Goal: Register for event/course

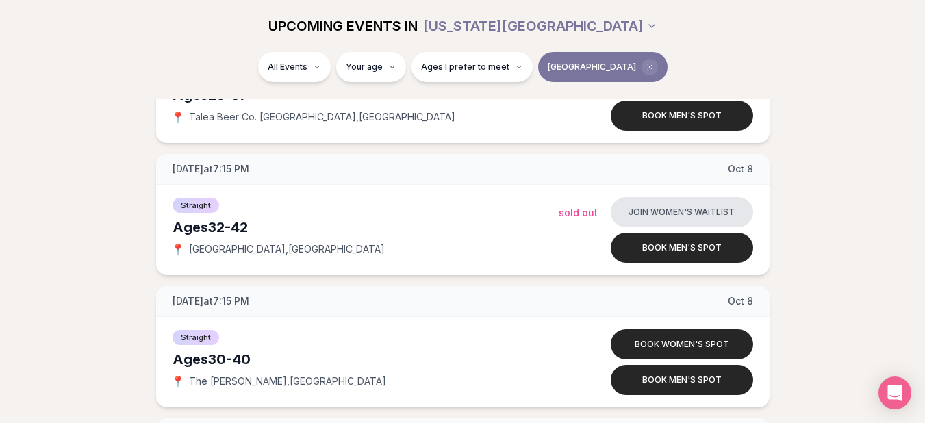
click at [641, 64] on span "Clear borough filter" at bounding box center [649, 67] width 16 height 16
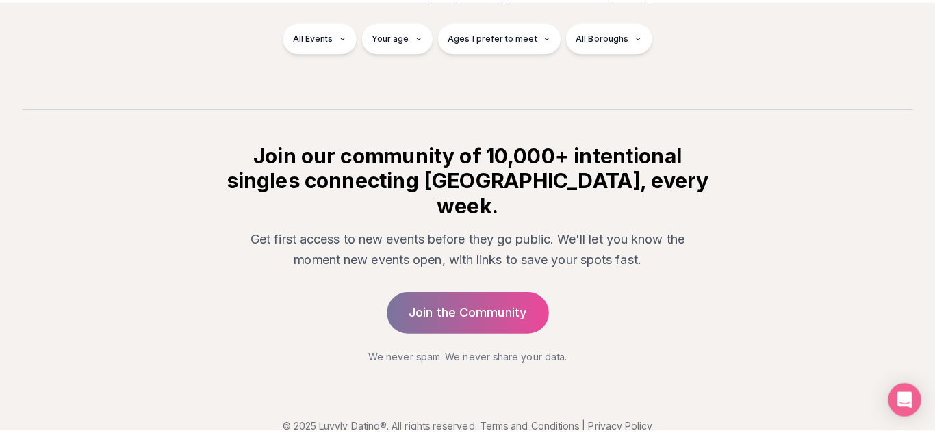
scroll to position [1189, 0]
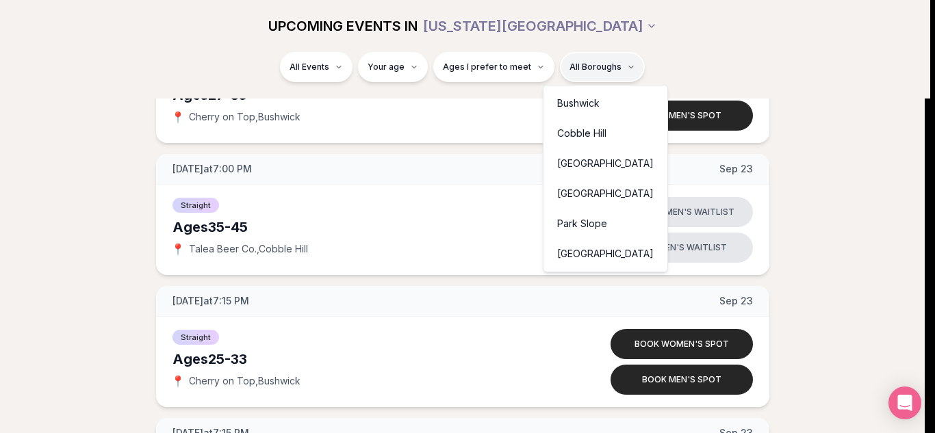
click at [573, 101] on div "Bushwick" at bounding box center [605, 103] width 118 height 30
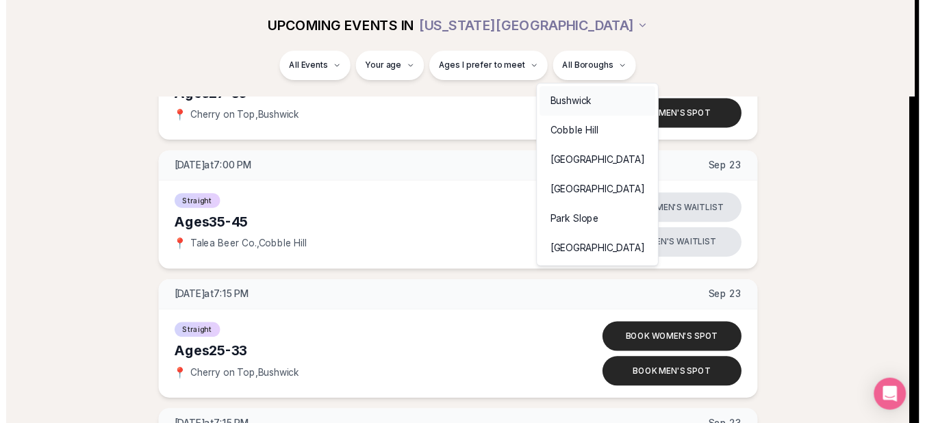
scroll to position [258, 0]
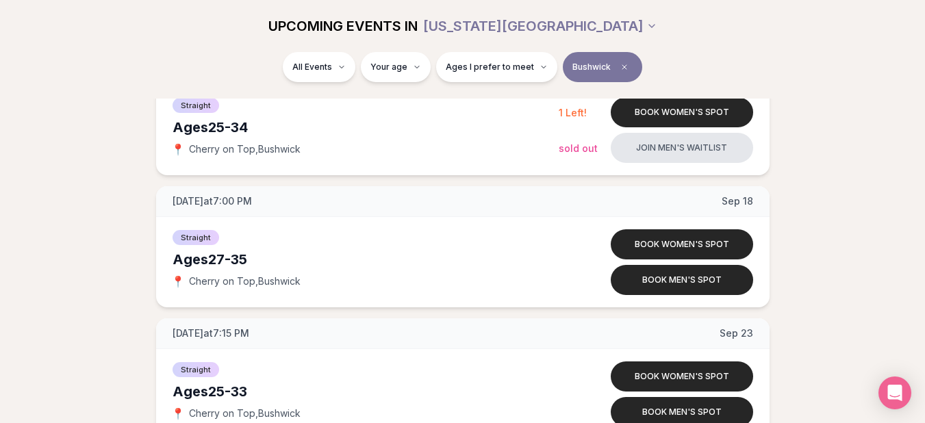
scroll to position [231, 0]
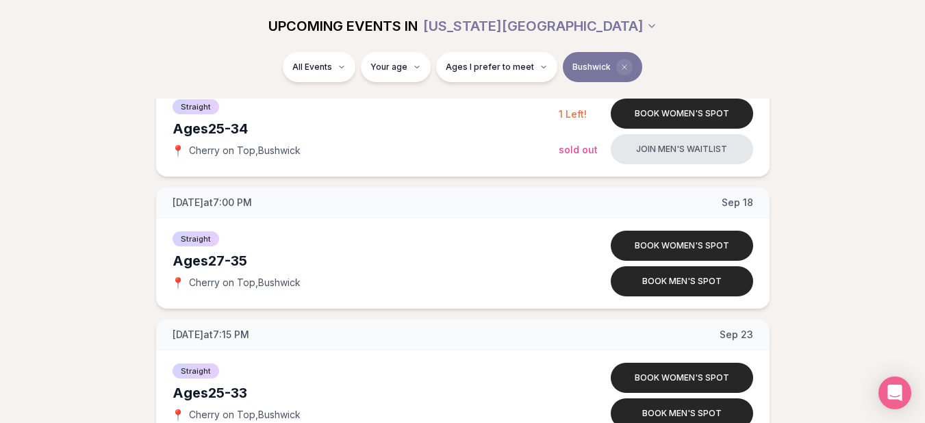
click at [622, 67] on icon "Clear borough filter" at bounding box center [624, 67] width 8 height 8
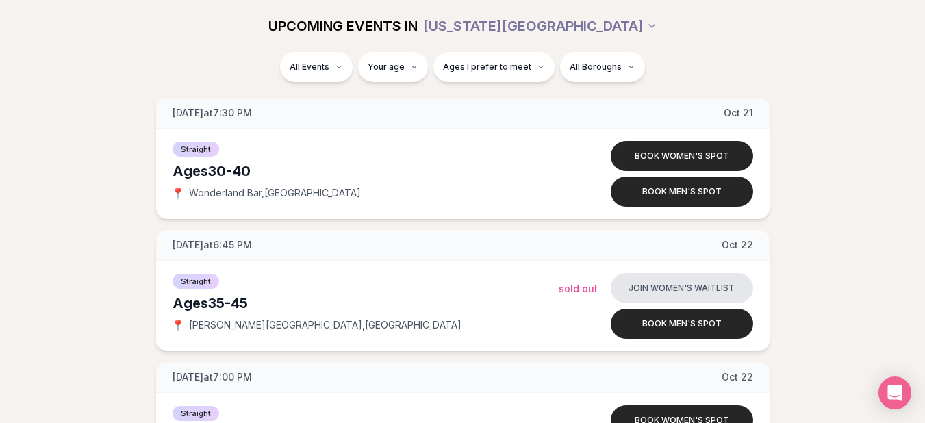
scroll to position [5870, 0]
